Goal: Communication & Community: Answer question/provide support

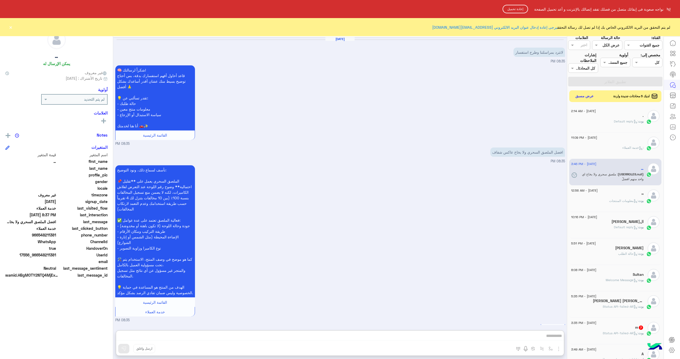
scroll to position [165, 0]
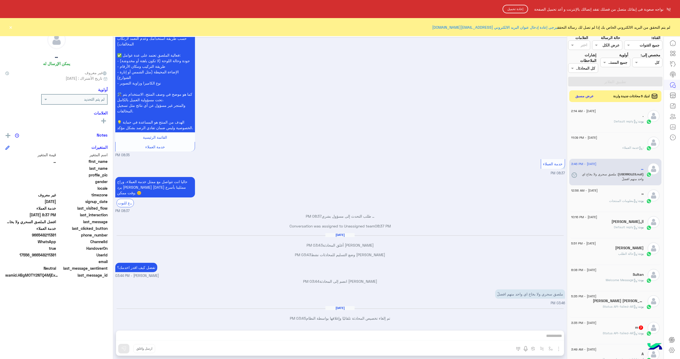
click at [511, 10] on button "إعادة تحميل" at bounding box center [516, 9] width 26 height 9
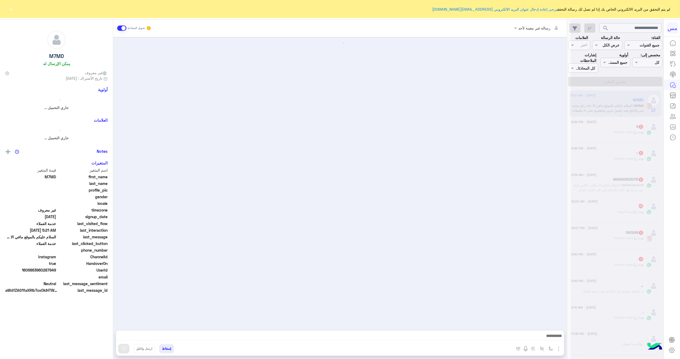
scroll to position [24, 0]
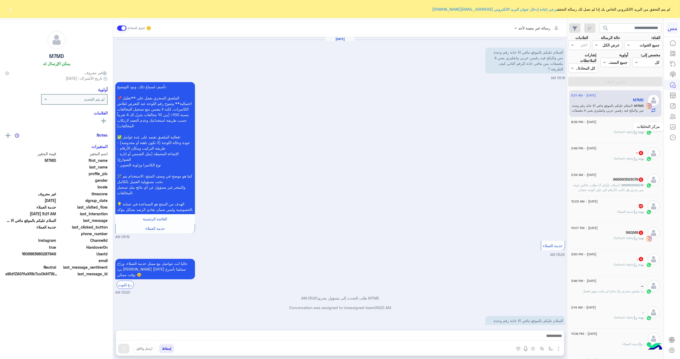
scroll to position [24, 0]
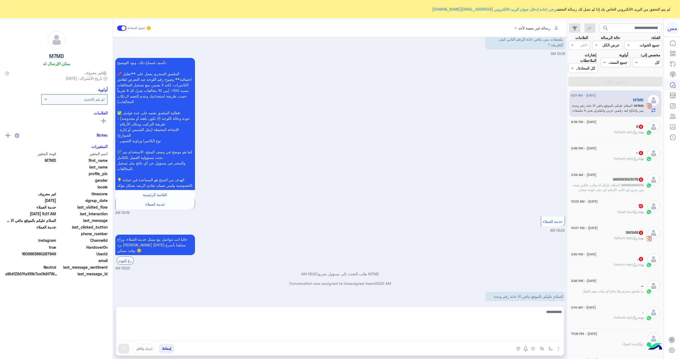
click at [523, 335] on textarea at bounding box center [340, 324] width 448 height 32
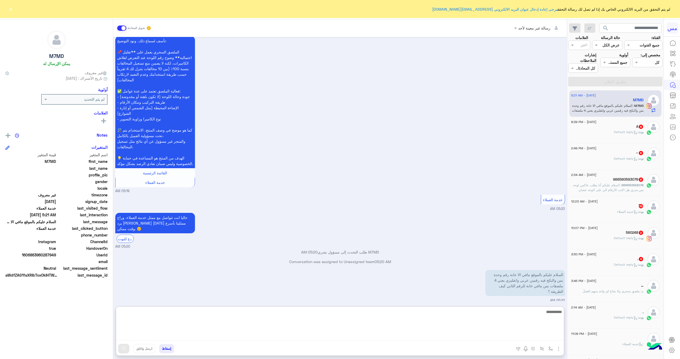
scroll to position [48, 0]
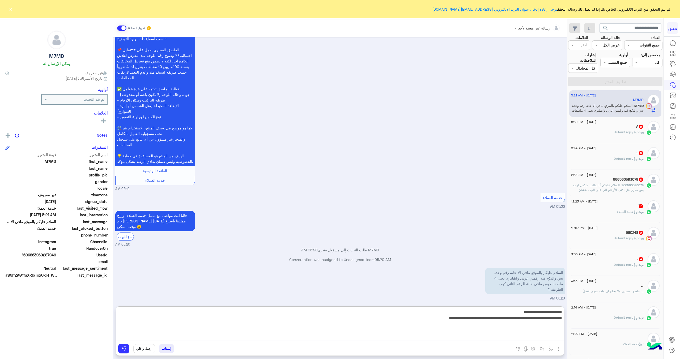
click at [432, 320] on textarea "**********" at bounding box center [340, 324] width 448 height 32
type textarea "**********"
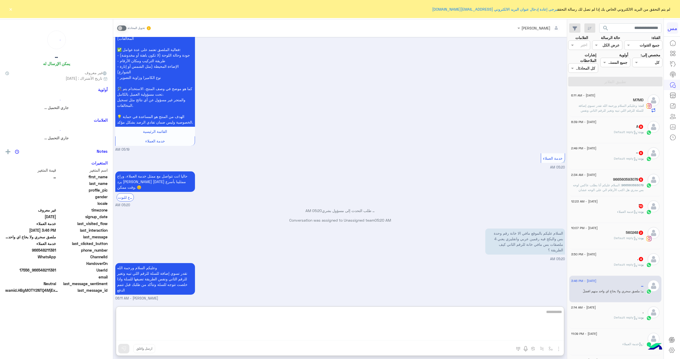
scroll to position [97, 0]
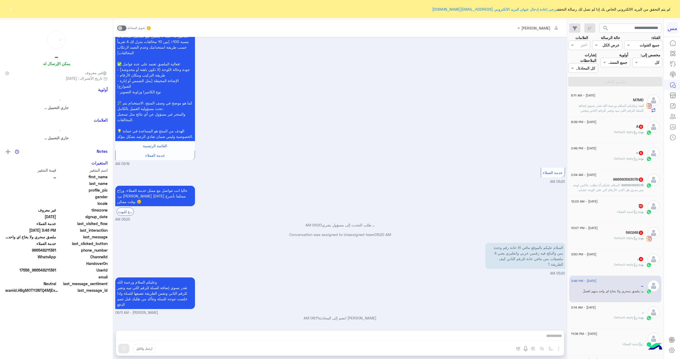
click at [628, 134] on p "[PERSON_NAME] : Default reply" at bounding box center [629, 132] width 30 height 5
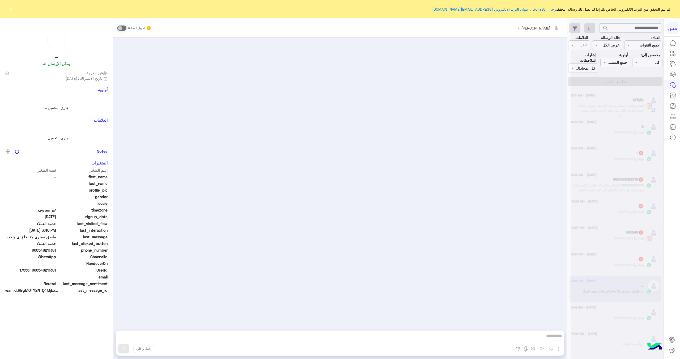
scroll to position [505, 0]
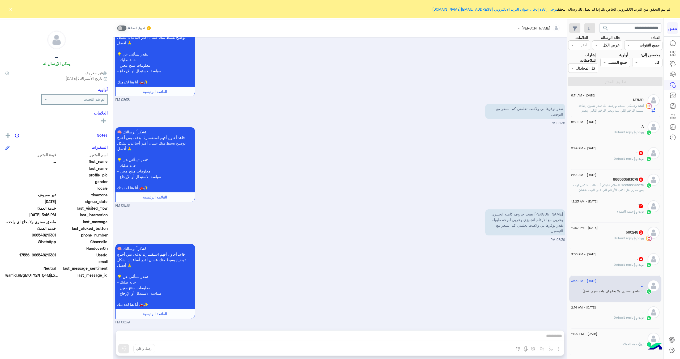
click at [502, 332] on div "[PERSON_NAME] تحويل المحادثة [DATE] السلام عليكم ورحمه الله وبركاته 08:36 PM 🧠 …" at bounding box center [340, 190] width 454 height 342
click at [119, 30] on span at bounding box center [121, 28] width 9 height 5
click at [120, 29] on span at bounding box center [121, 28] width 9 height 5
click at [628, 150] on div "[DATE] - 2:49 PM" at bounding box center [607, 148] width 73 height 3
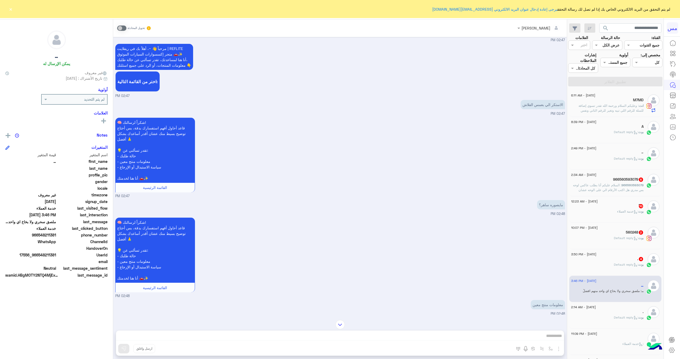
scroll to position [295, 0]
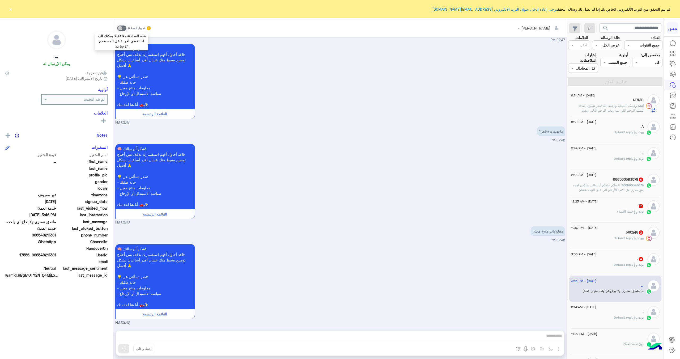
click at [122, 28] on span at bounding box center [121, 28] width 9 height 5
click at [630, 189] on span ": السلام عليكم أنا بطلب عاكس لوحه بس مدري هل اكتب الأرقام الي على الوحه عشان تو…" at bounding box center [608, 190] width 71 height 14
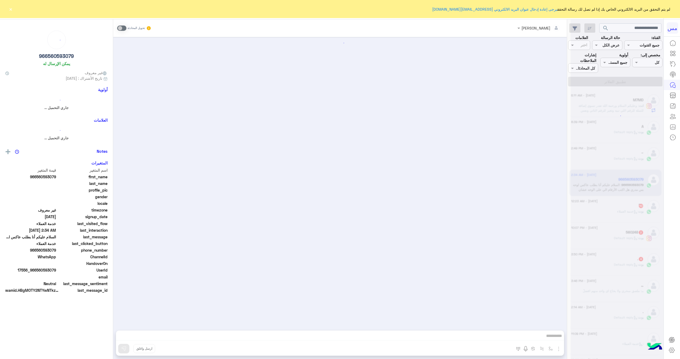
scroll to position [97, 0]
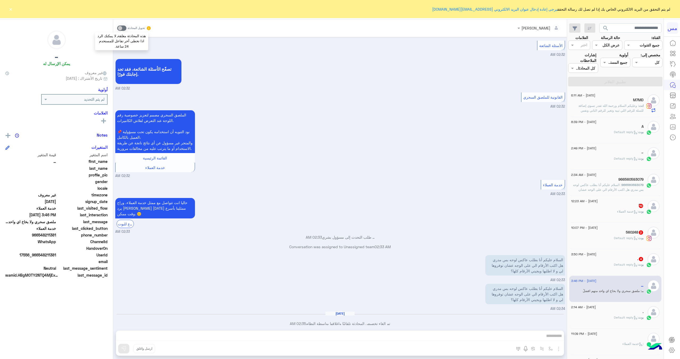
click at [119, 29] on span at bounding box center [121, 28] width 9 height 5
